Goal: Information Seeking & Learning: Check status

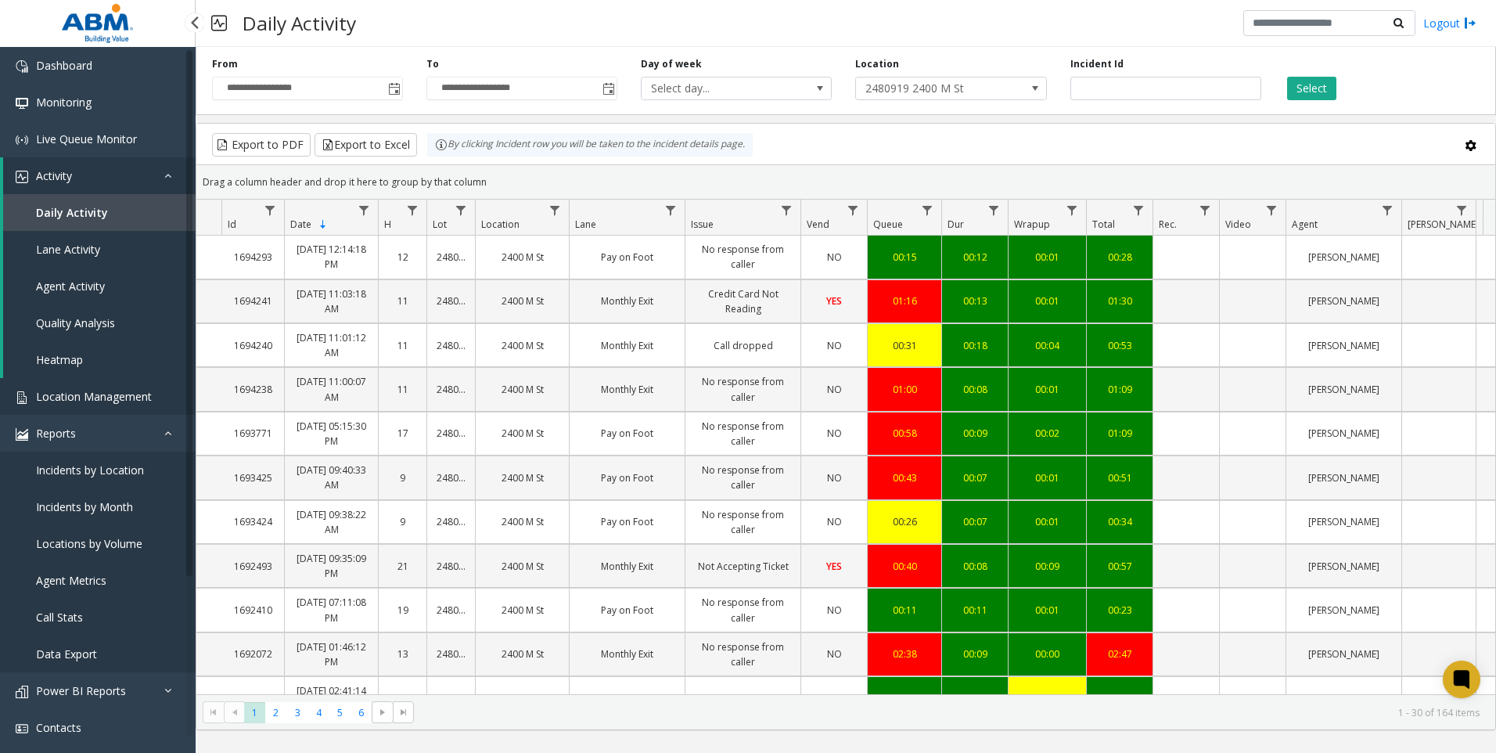
click at [91, 402] on span "Location Management" at bounding box center [94, 396] width 116 height 15
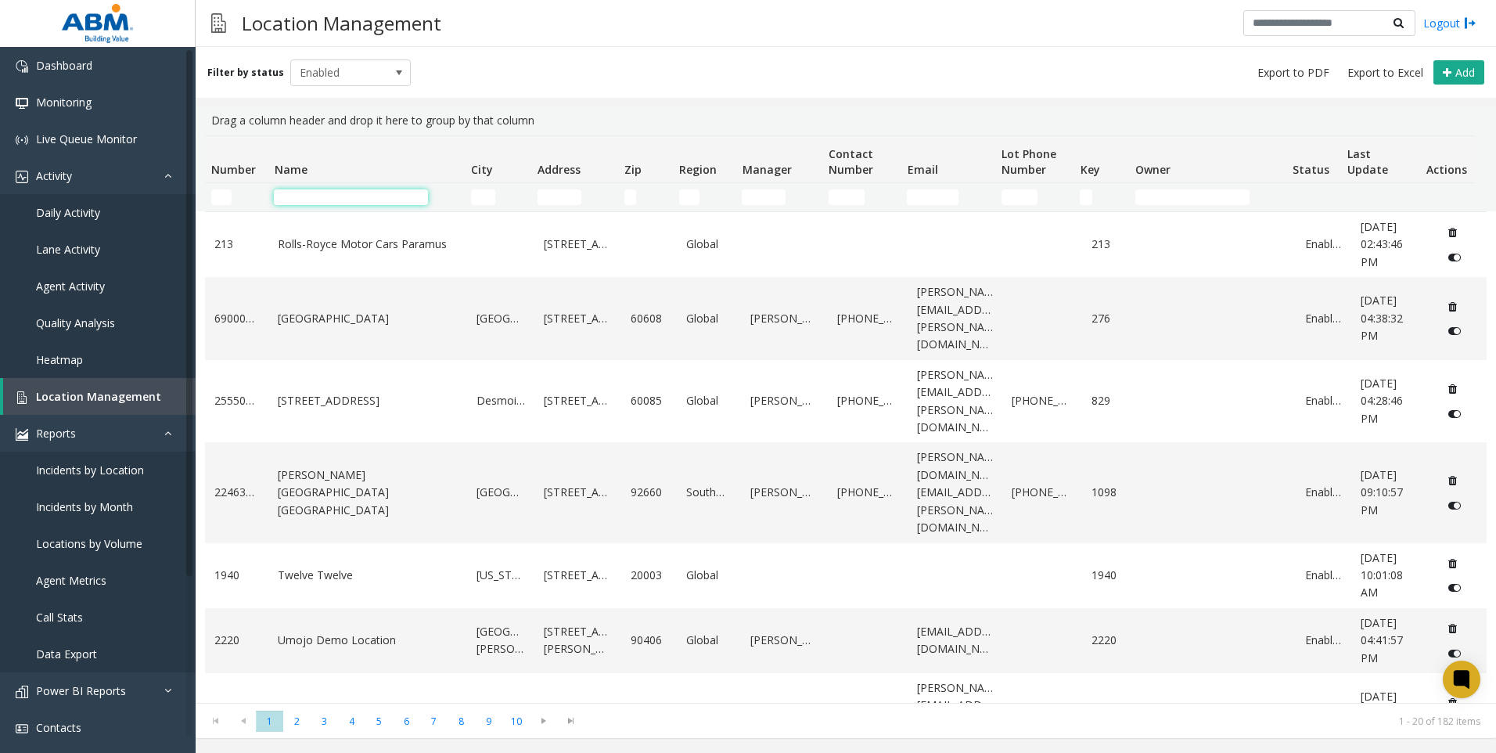
click at [302, 191] on input "Name Filter" at bounding box center [351, 197] width 154 height 16
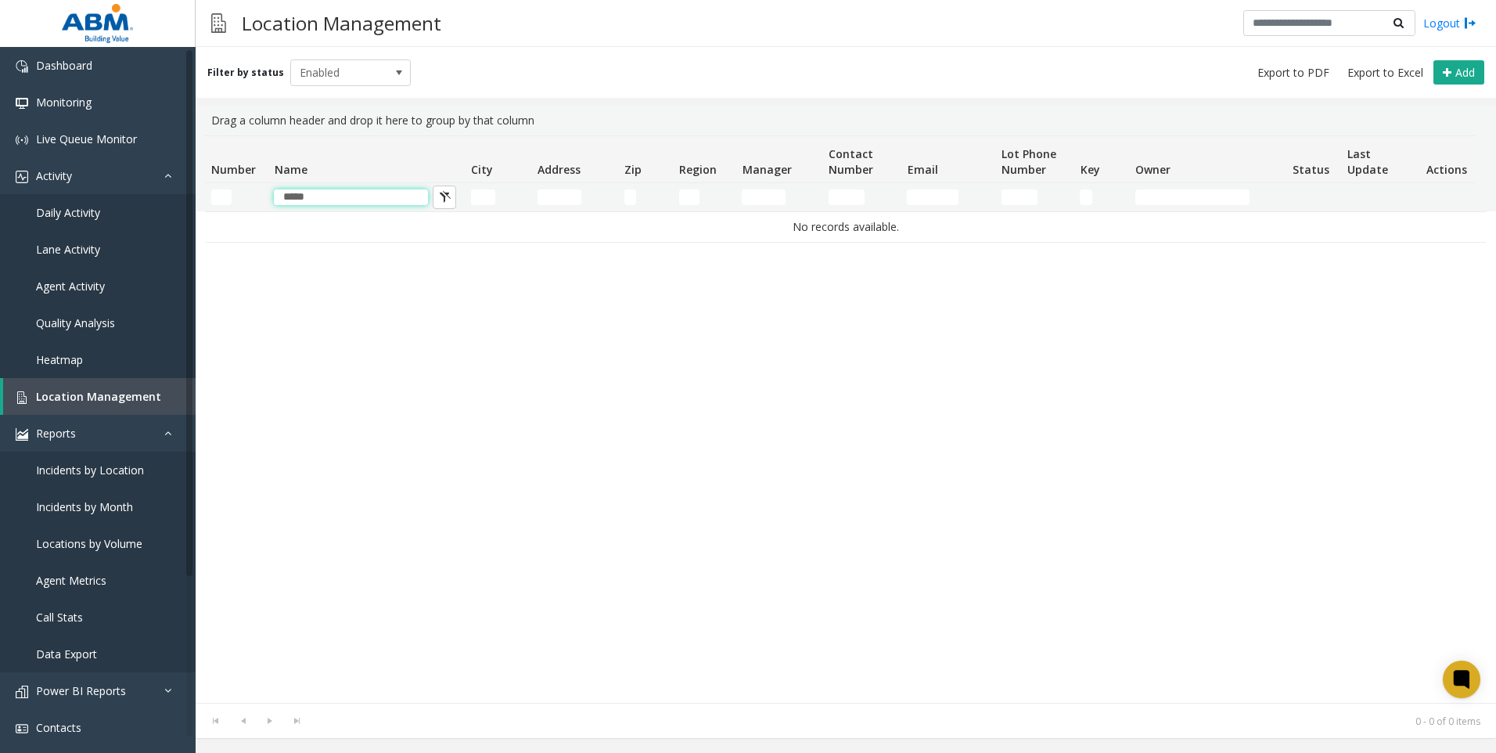
type input "*****"
click at [104, 207] on link "Daily Activity" at bounding box center [98, 212] width 196 height 37
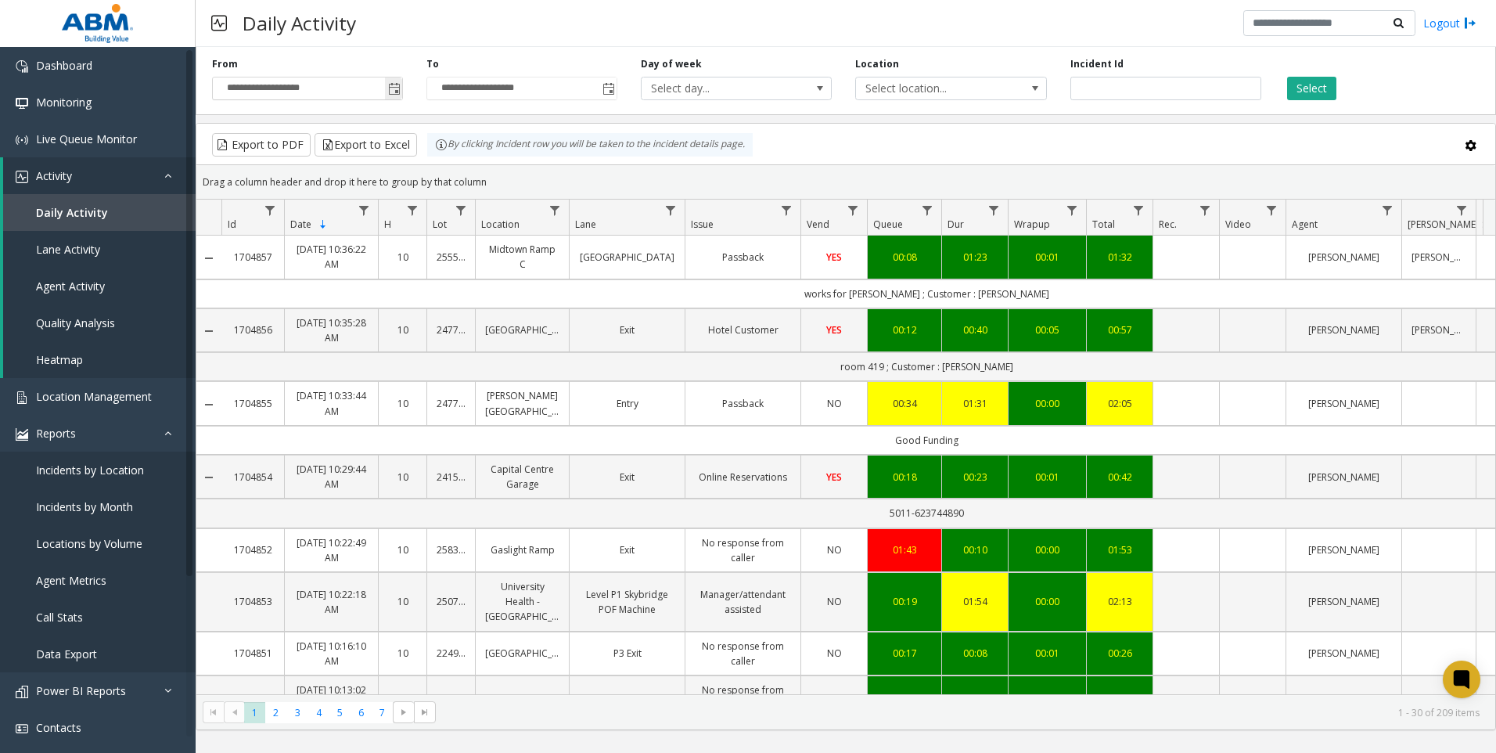
click at [392, 89] on span "Toggle popup" at bounding box center [394, 89] width 13 height 13
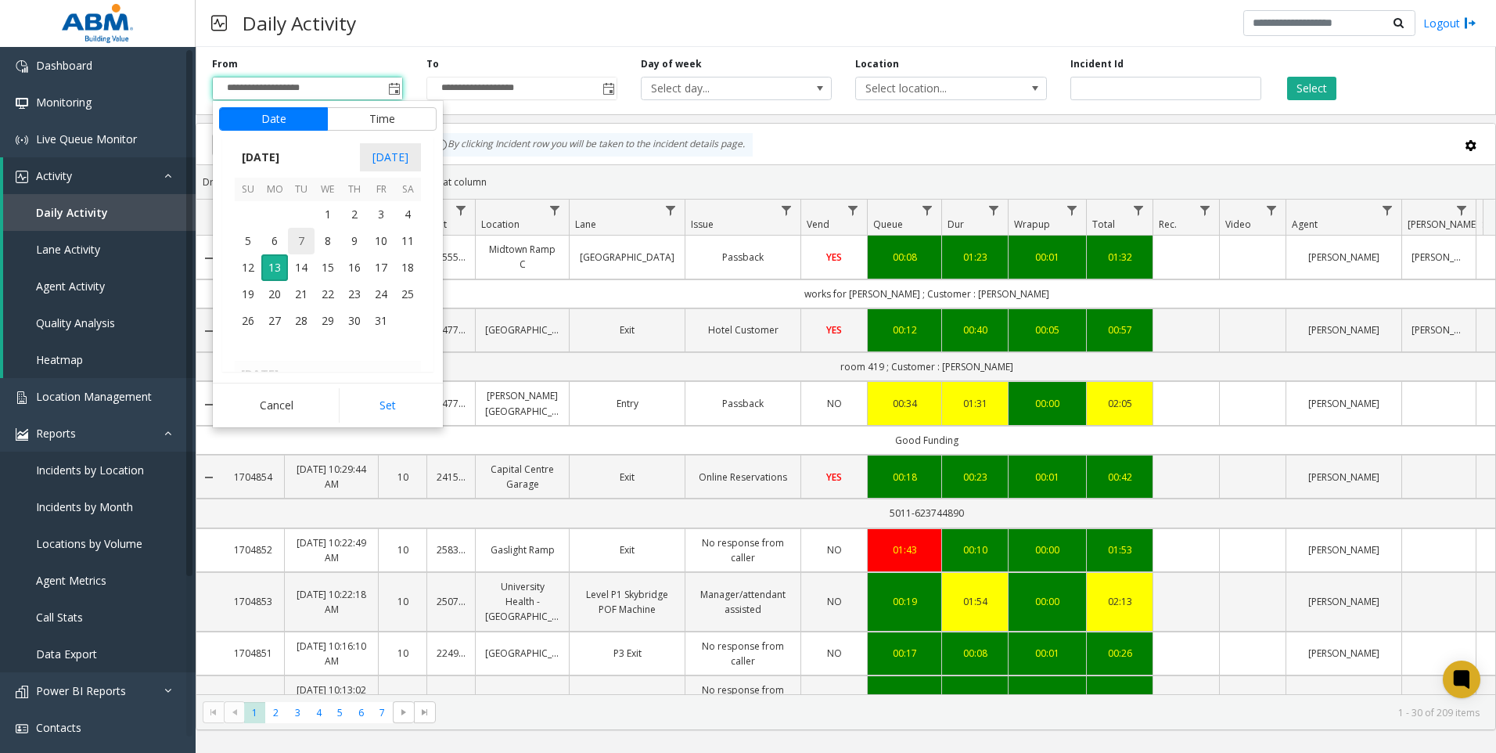
scroll to position [280839, 0]
click at [279, 263] on span "1" at bounding box center [274, 263] width 27 height 27
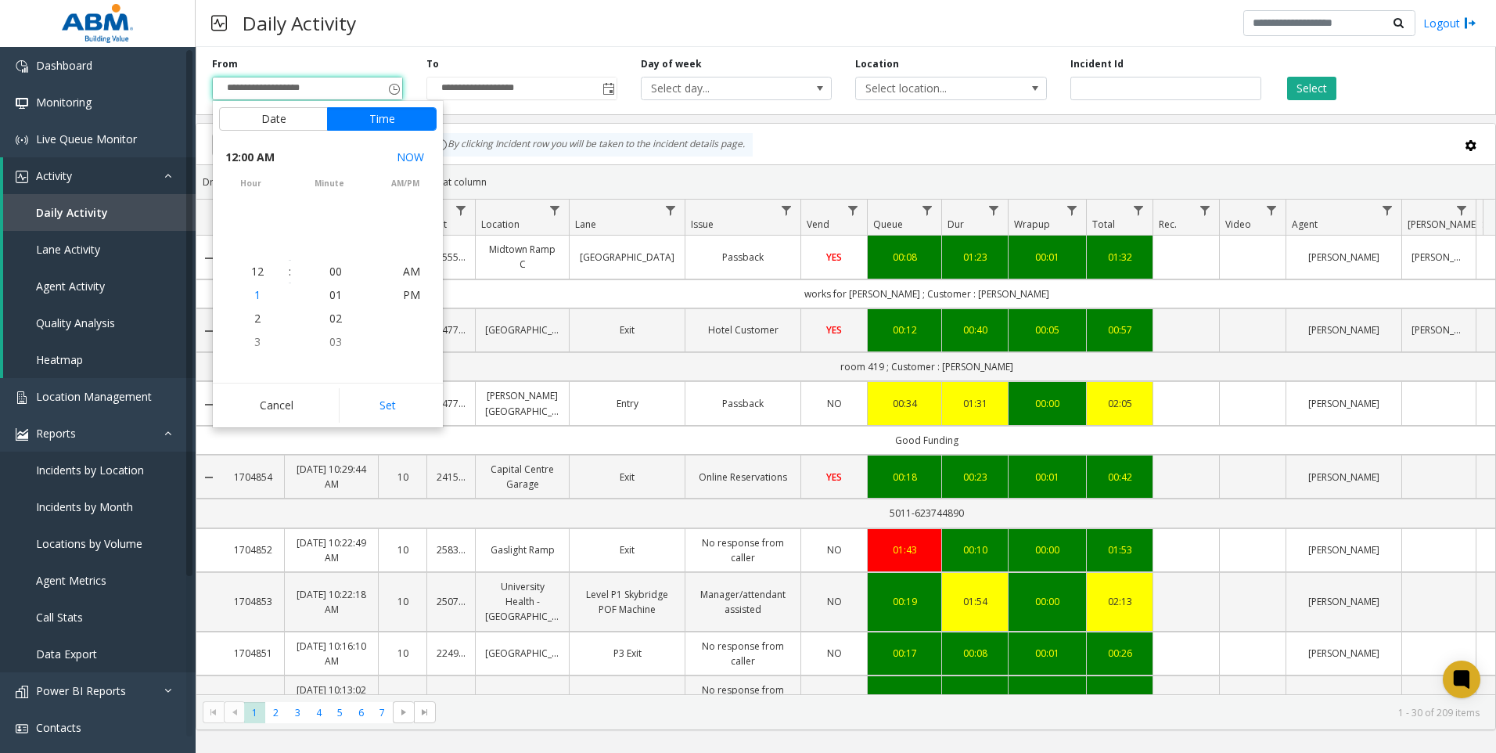
scroll to position [280888, 0]
click at [392, 409] on button "Set" at bounding box center [388, 405] width 99 height 34
type input "**********"
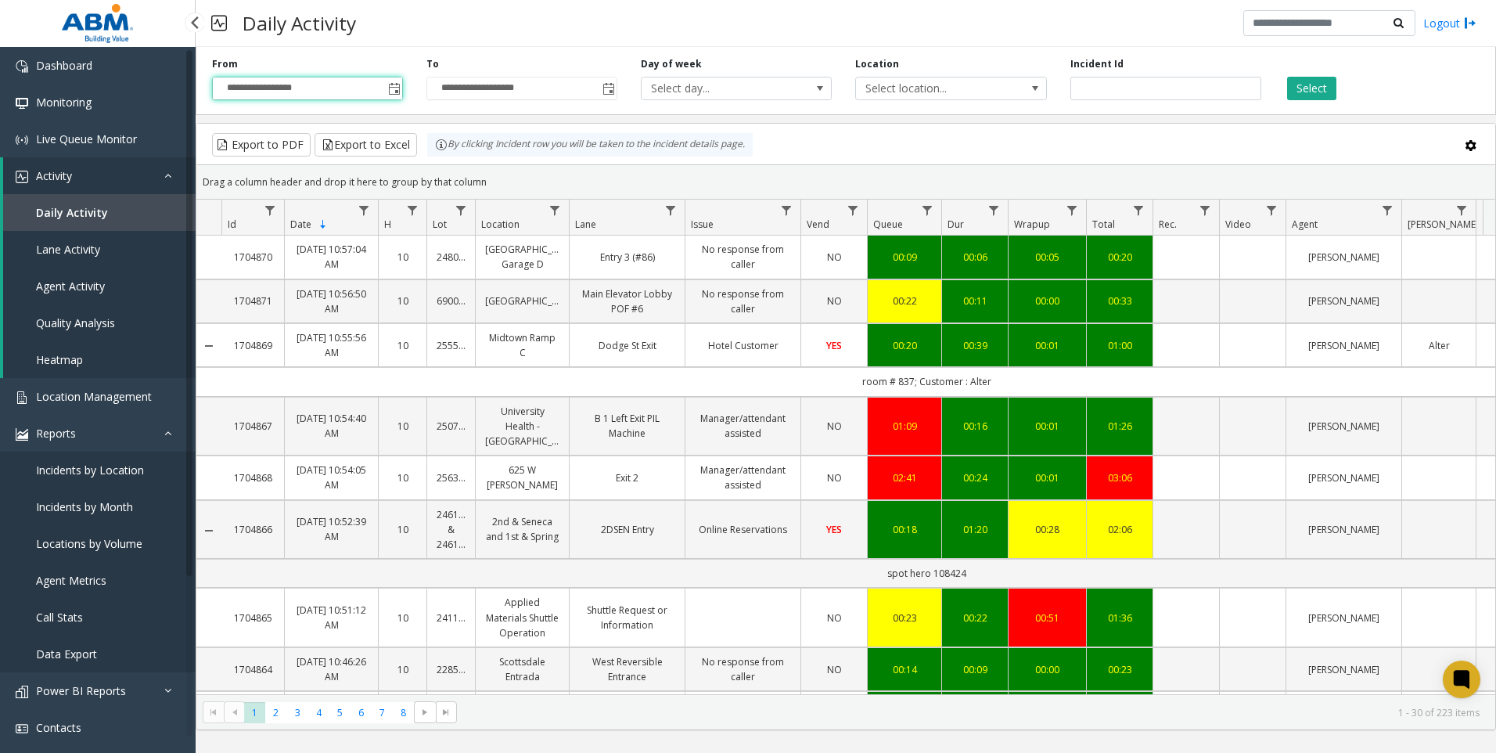
click at [52, 211] on span "Daily Activity" at bounding box center [72, 212] width 72 height 15
click at [89, 109] on span "Monitoring" at bounding box center [64, 102] width 56 height 15
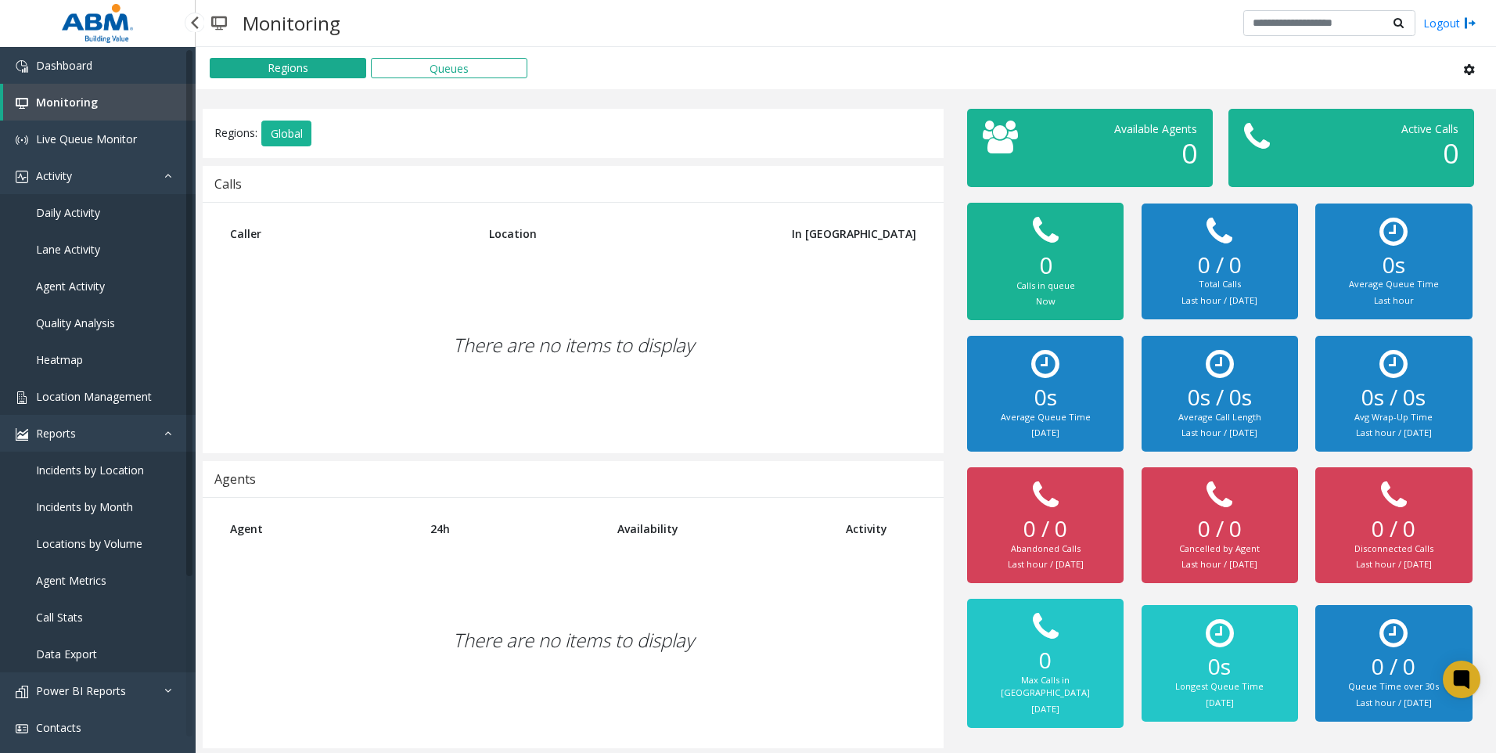
click at [88, 386] on link "Location Management" at bounding box center [98, 396] width 196 height 37
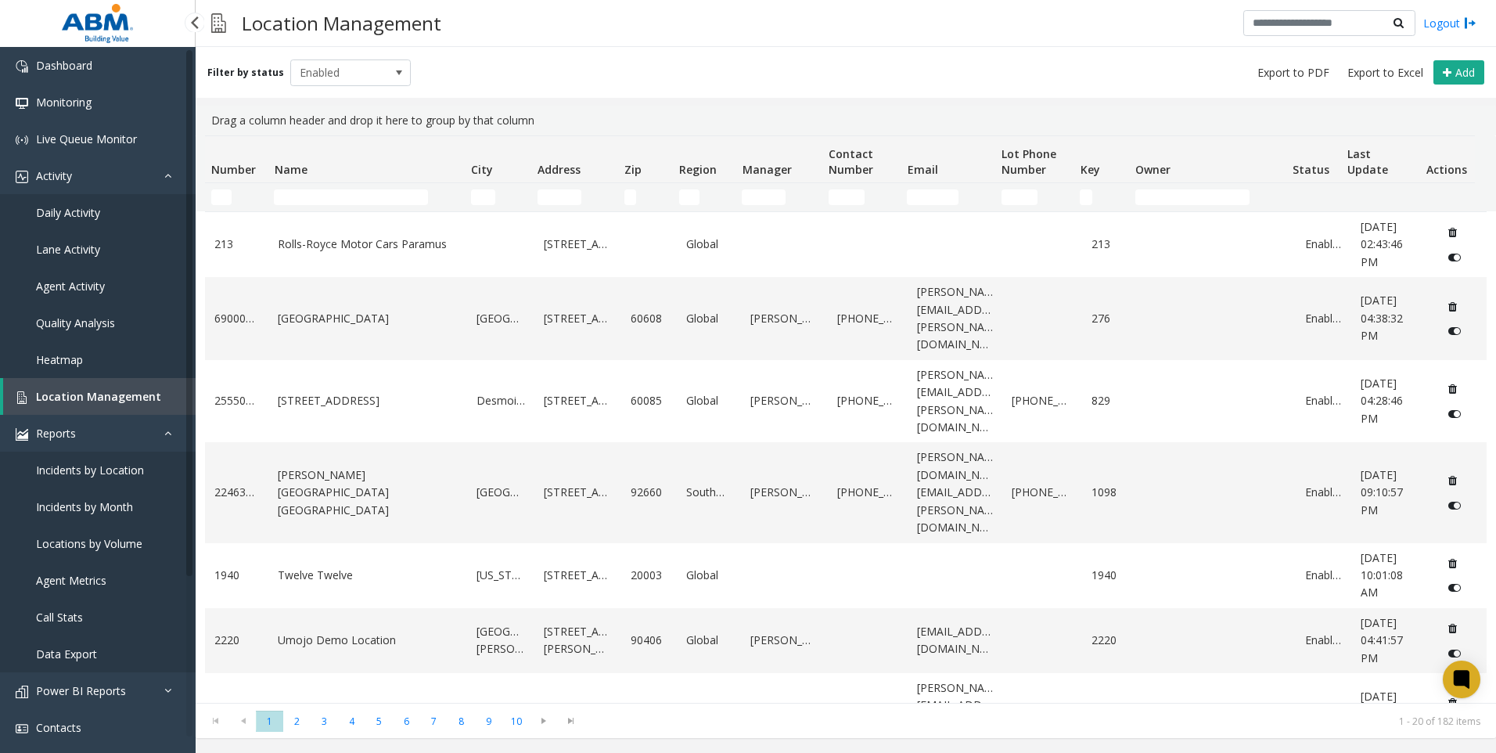
click at [95, 293] on link "Agent Activity" at bounding box center [98, 286] width 196 height 37
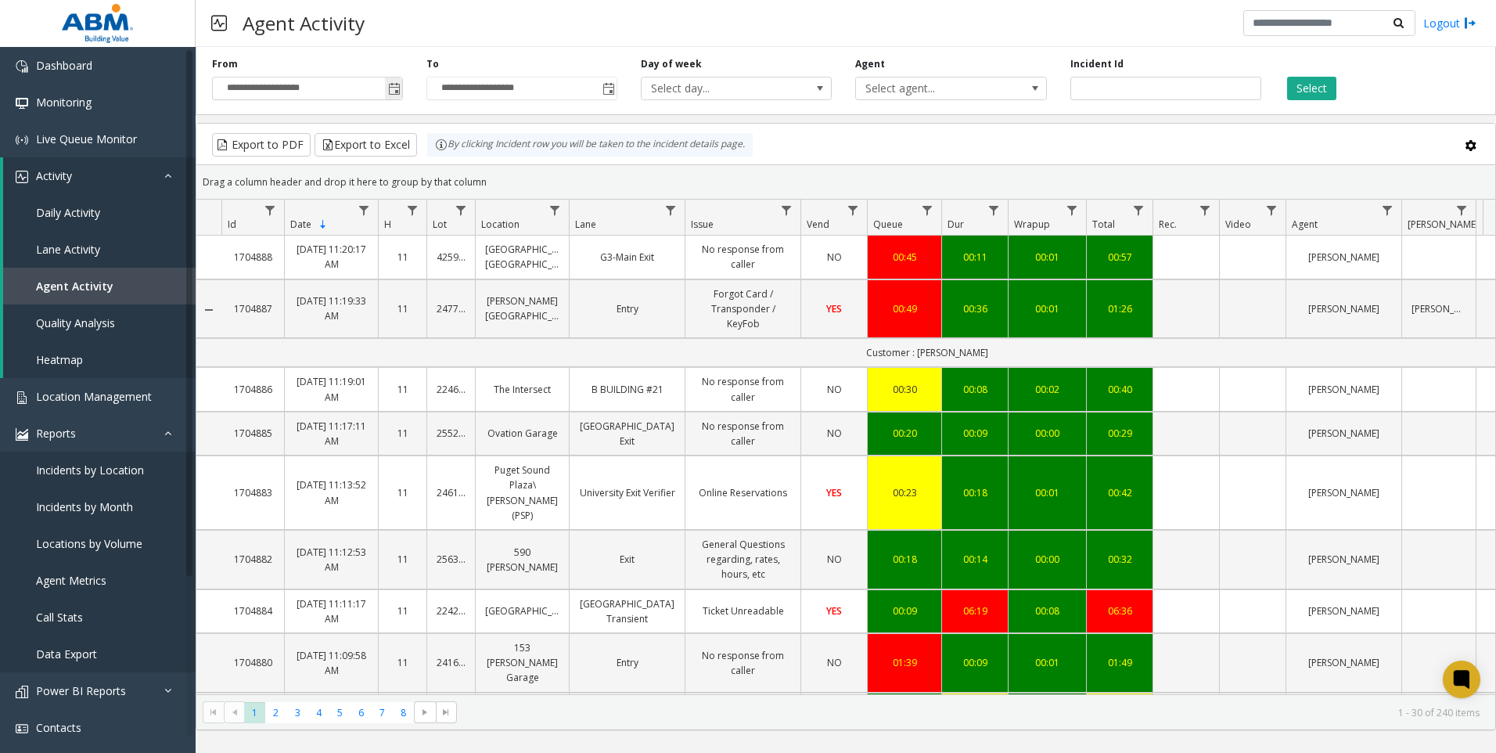
click at [392, 89] on span "Toggle popup" at bounding box center [394, 89] width 13 height 13
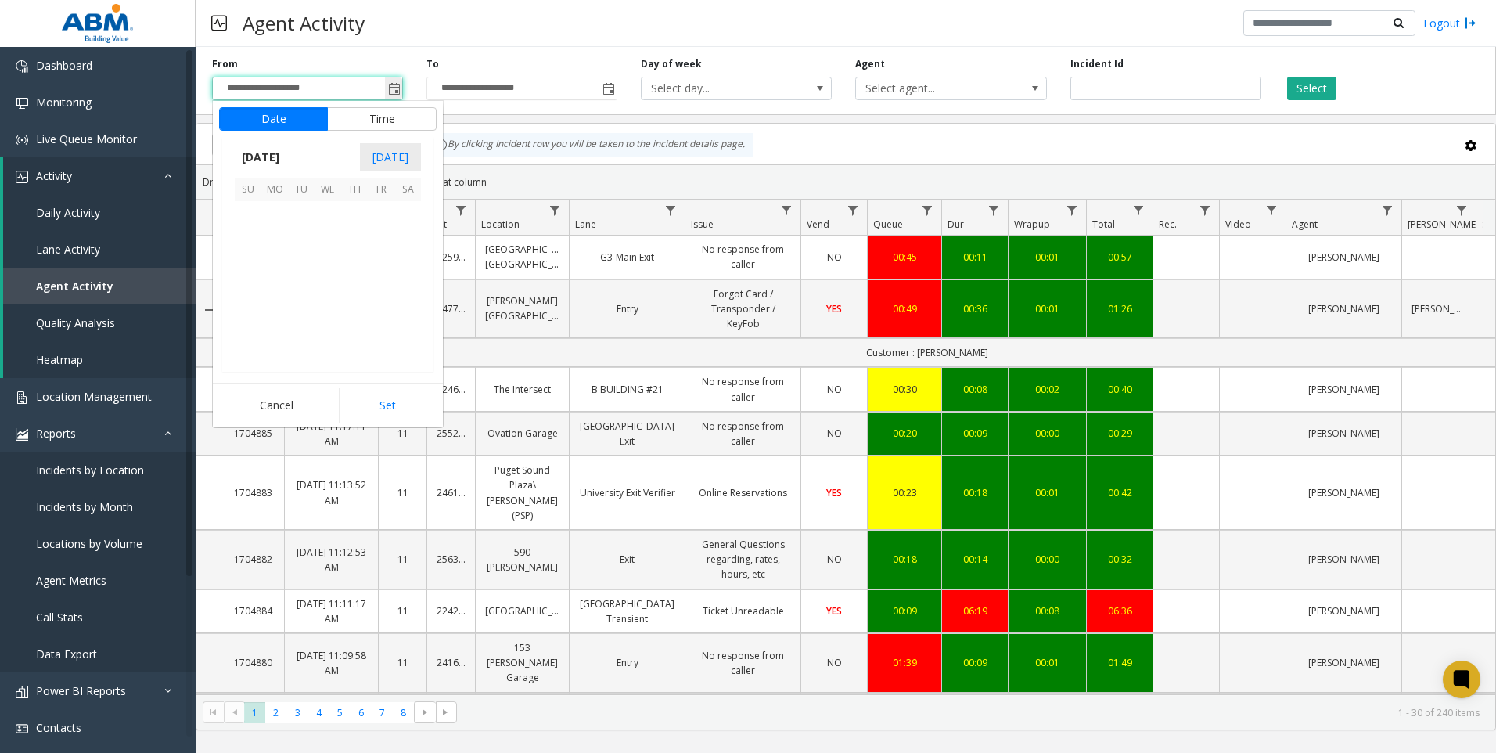
scroll to position [281074, 0]
click at [329, 245] on span "8" at bounding box center [328, 241] width 27 height 27
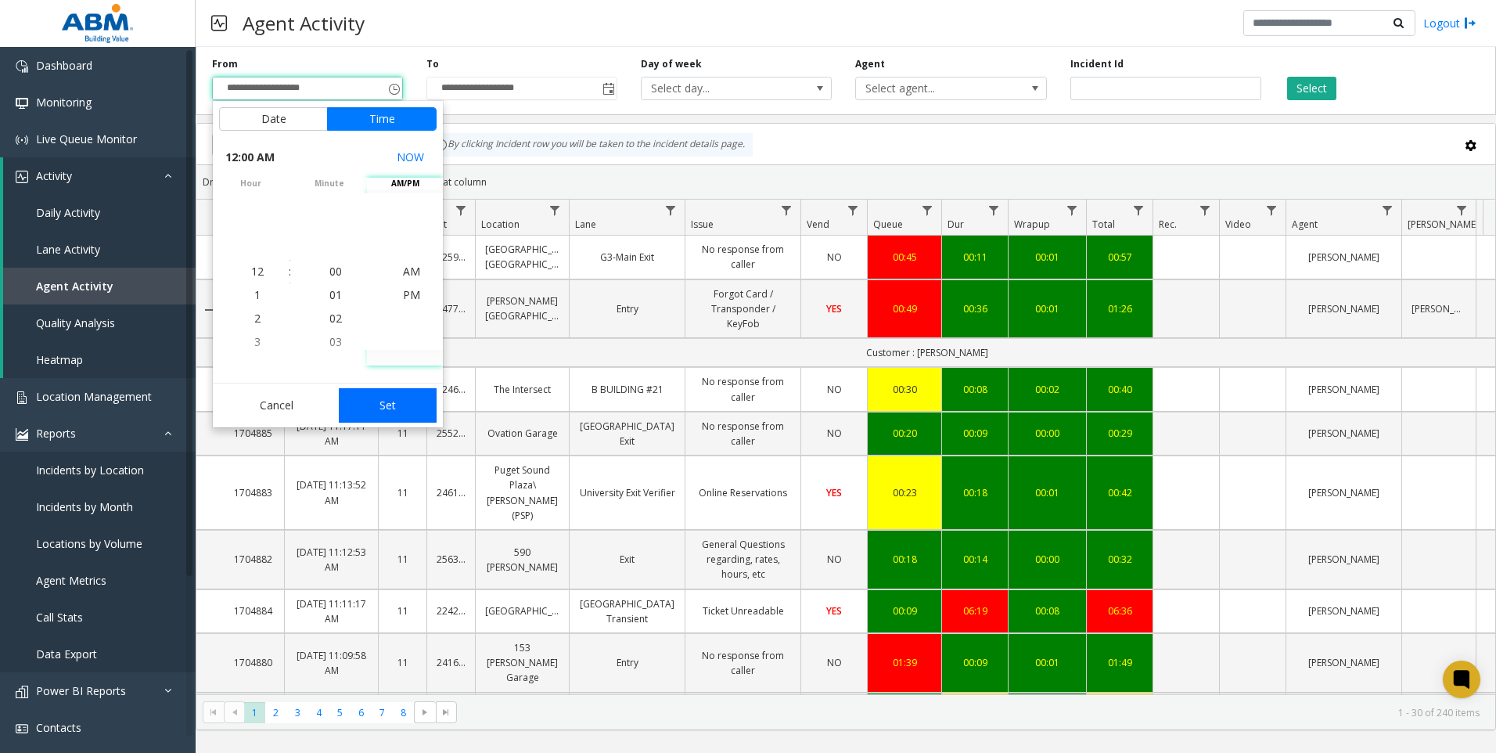
click at [394, 406] on button "Set" at bounding box center [388, 405] width 99 height 34
type input "**********"
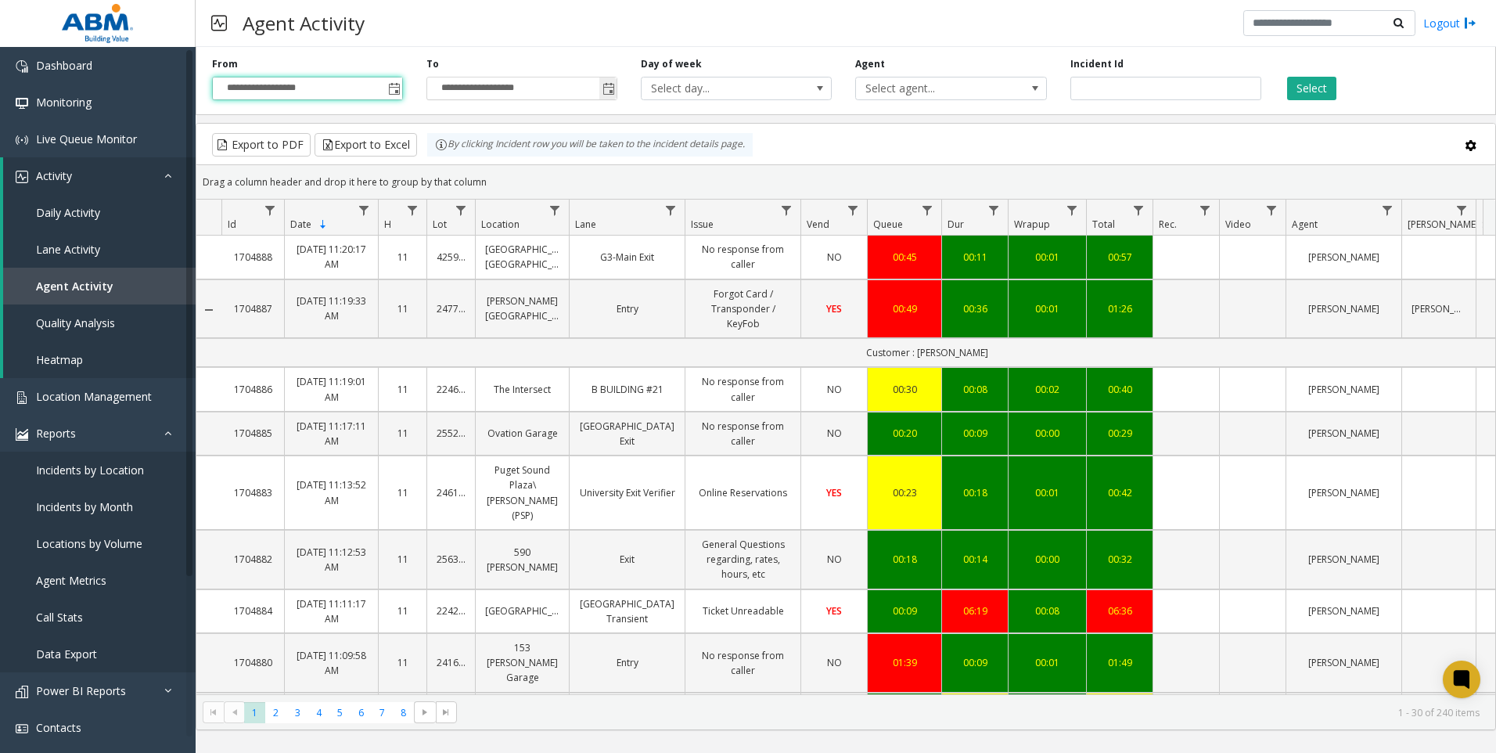
click at [606, 90] on span "Toggle popup" at bounding box center [609, 89] width 13 height 13
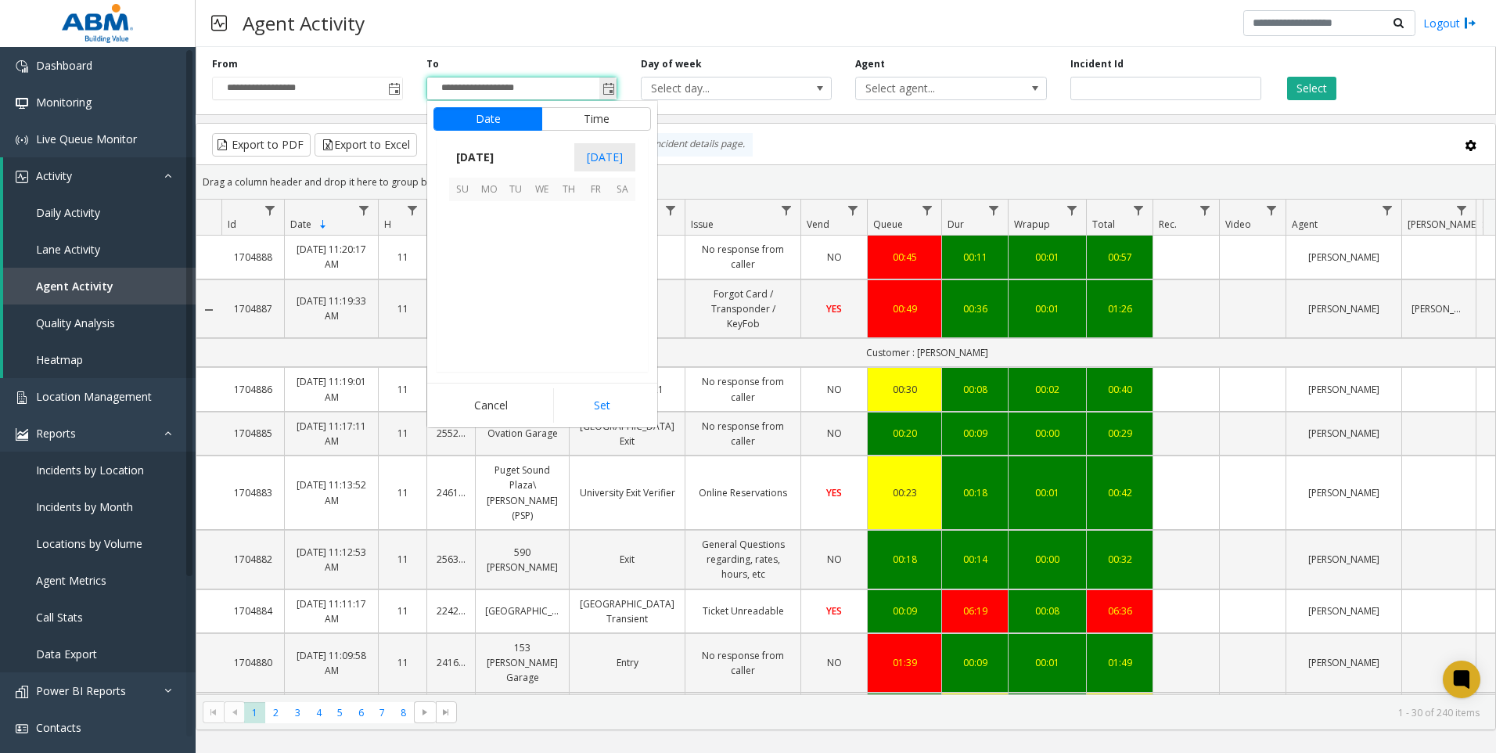
scroll to position [23, 0]
click at [466, 269] on span "12" at bounding box center [462, 267] width 27 height 27
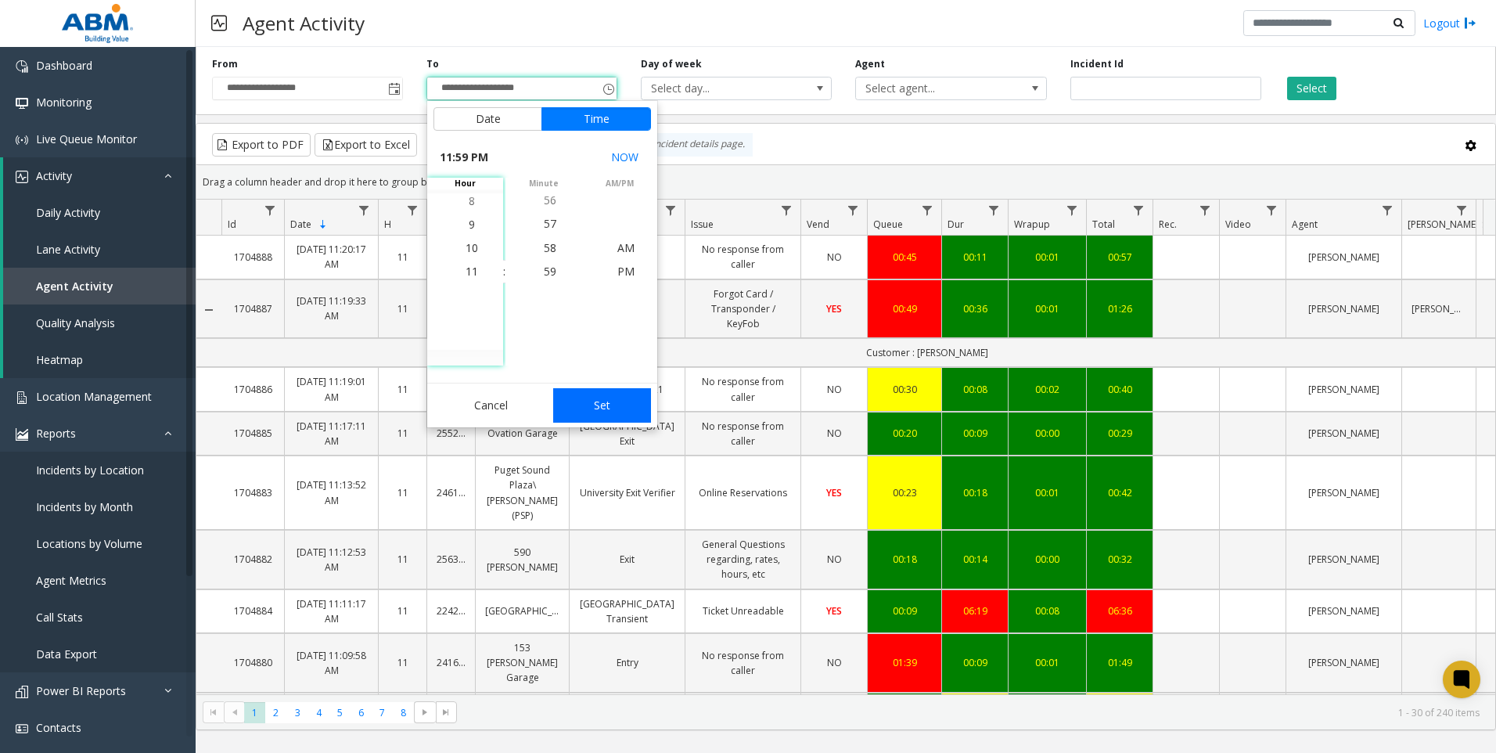
click at [603, 409] on button "Set" at bounding box center [602, 405] width 99 height 34
type input "**********"
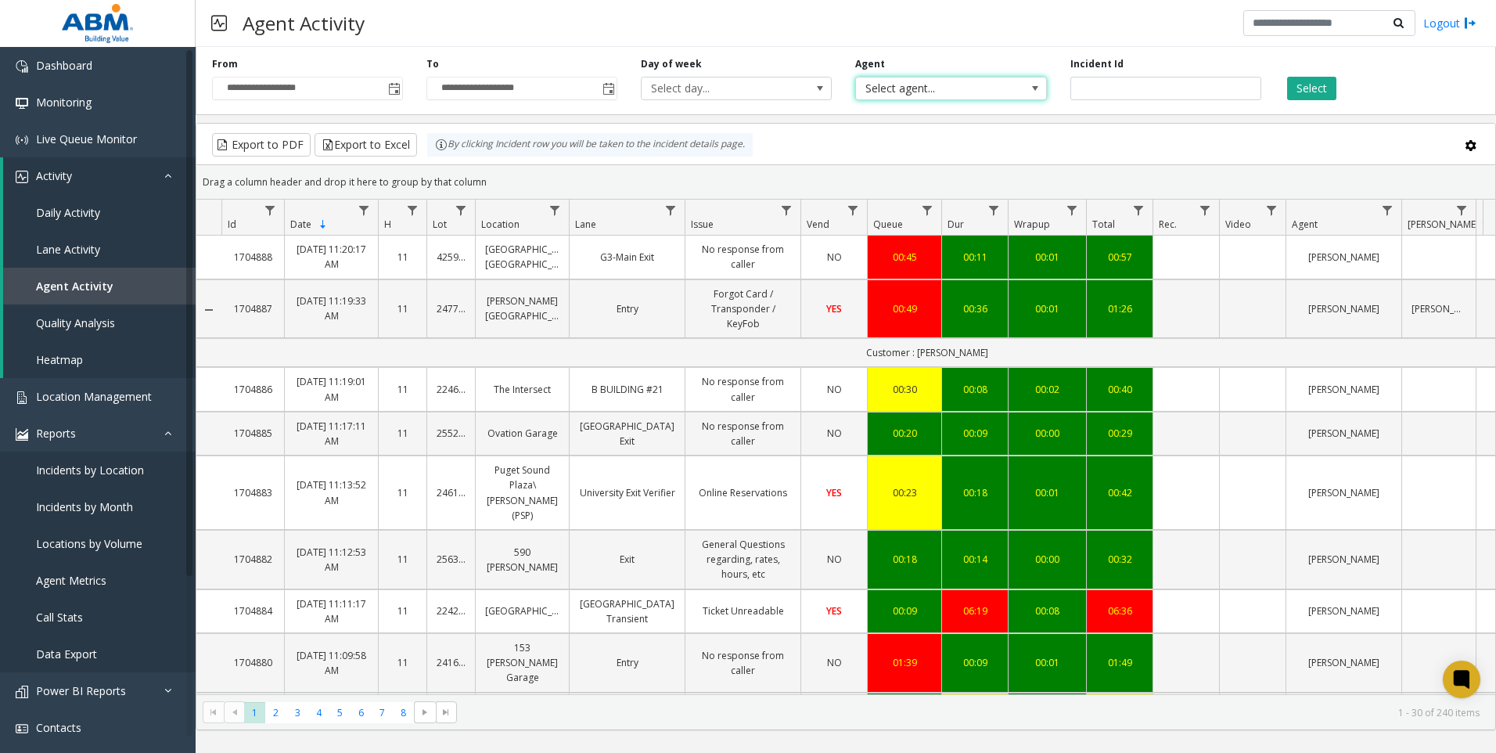
click at [948, 84] on span "Select agent..." at bounding box center [932, 88] width 152 height 22
type input "*****"
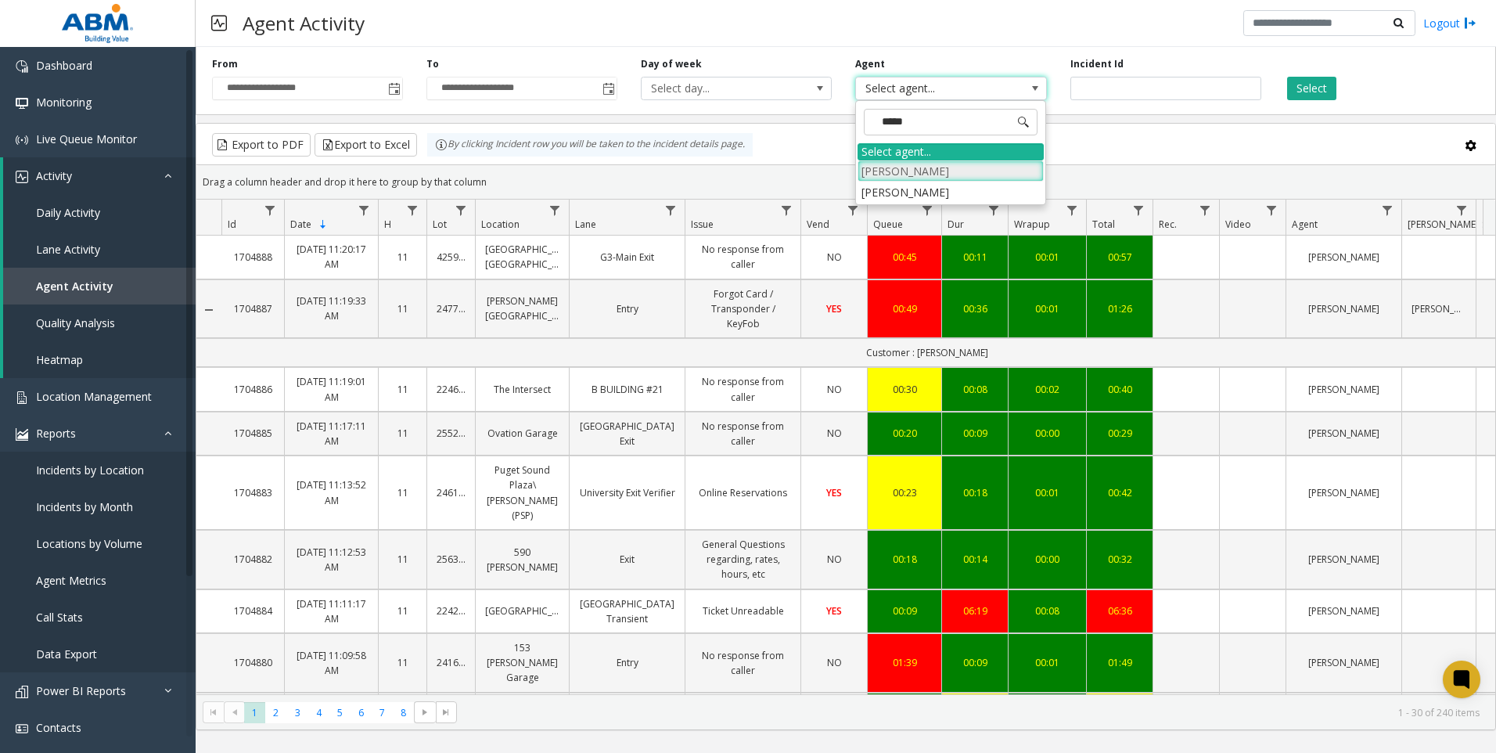
click at [916, 176] on li "[PERSON_NAME]" at bounding box center [951, 170] width 186 height 21
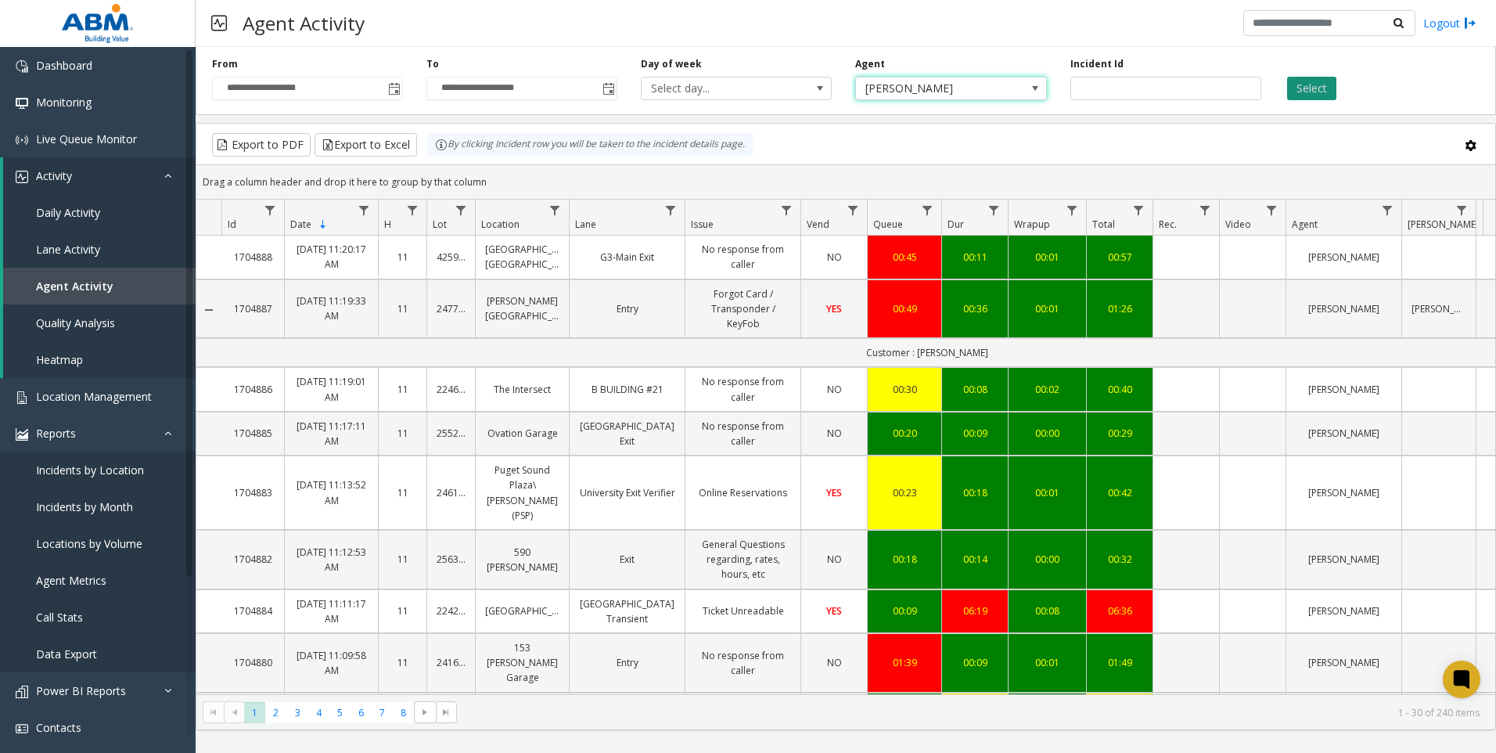
click at [1314, 88] on button "Select" at bounding box center [1311, 88] width 49 height 23
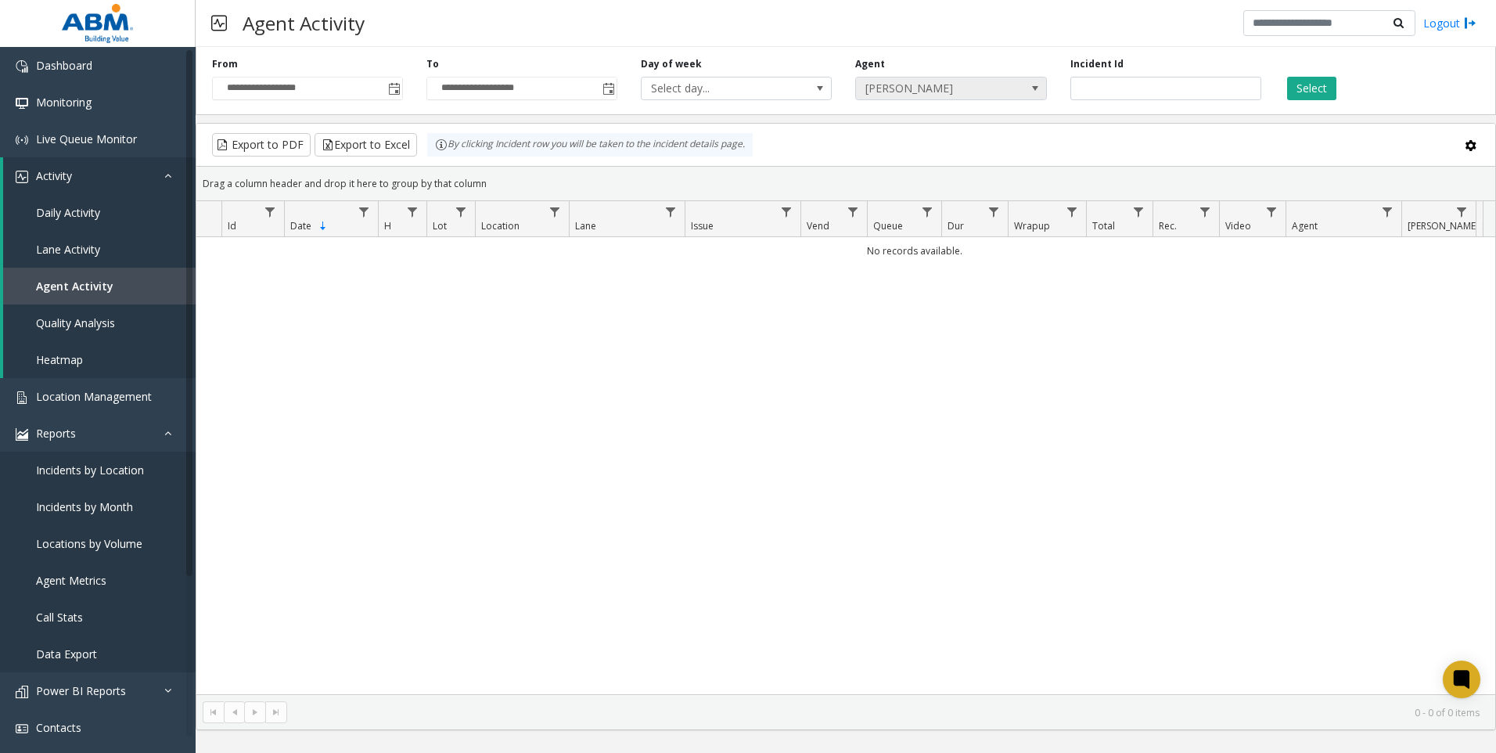
click at [1024, 82] on span at bounding box center [1035, 88] width 22 height 22
type input "*****"
click at [991, 195] on li "[PERSON_NAME]" at bounding box center [951, 196] width 186 height 21
click at [1308, 86] on button "Select" at bounding box center [1311, 88] width 49 height 23
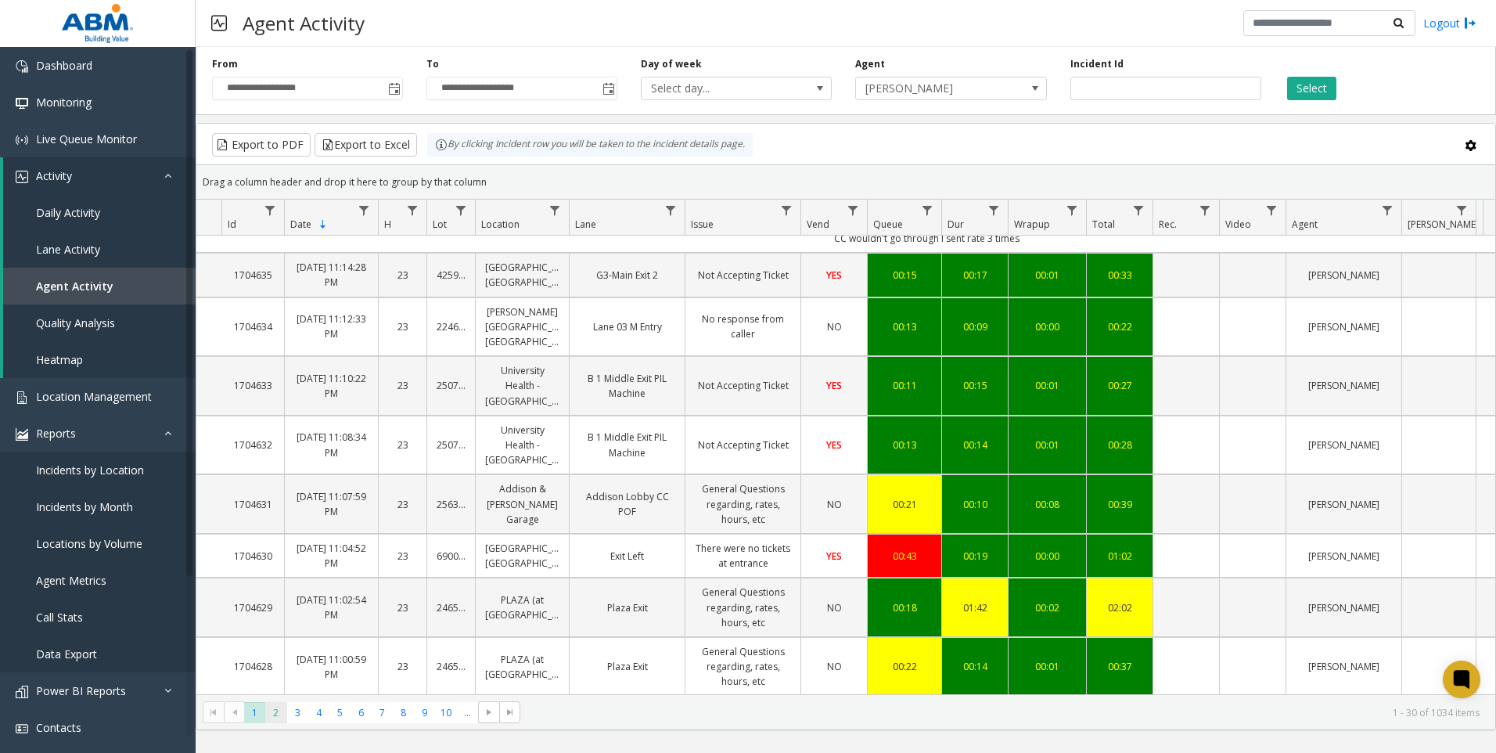
scroll to position [1017, 0]
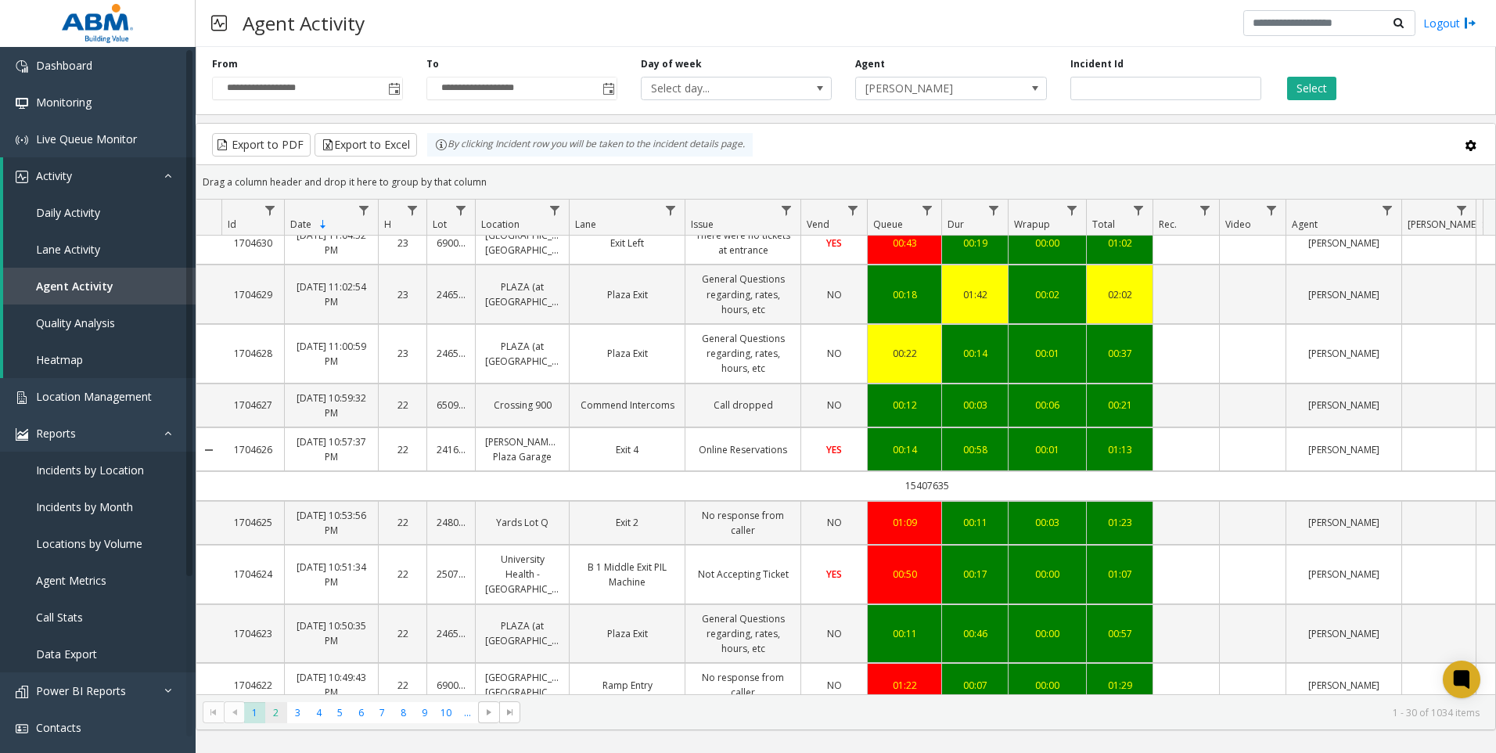
click at [275, 718] on span "2" at bounding box center [275, 712] width 21 height 21
